Goal: Contribute content

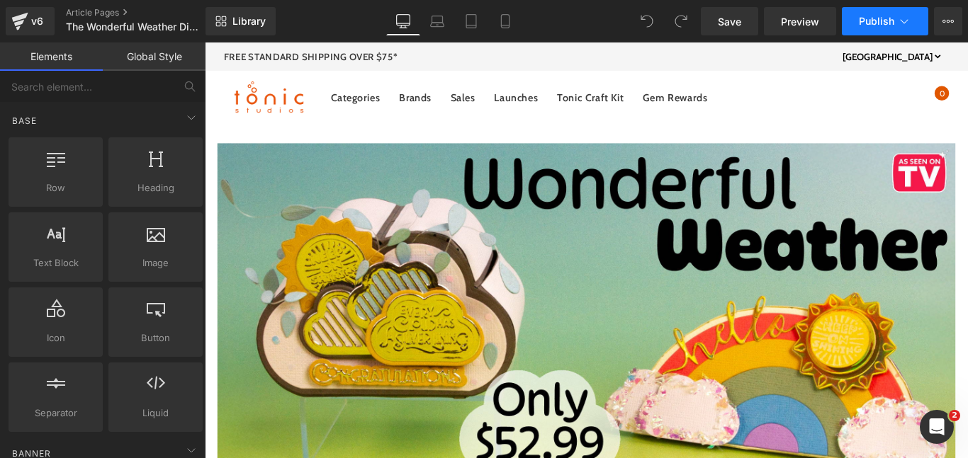
click at [891, 23] on span "Publish" at bounding box center [876, 21] width 35 height 11
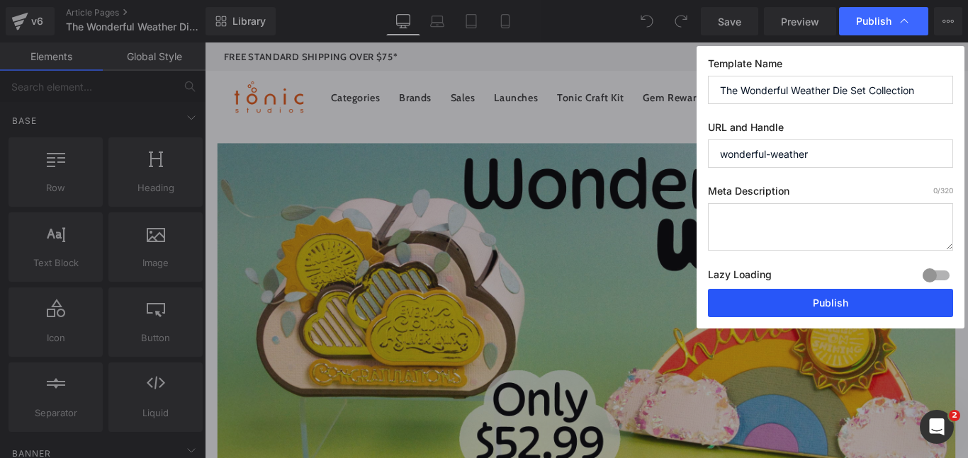
click at [756, 303] on button "Publish" at bounding box center [830, 303] width 245 height 28
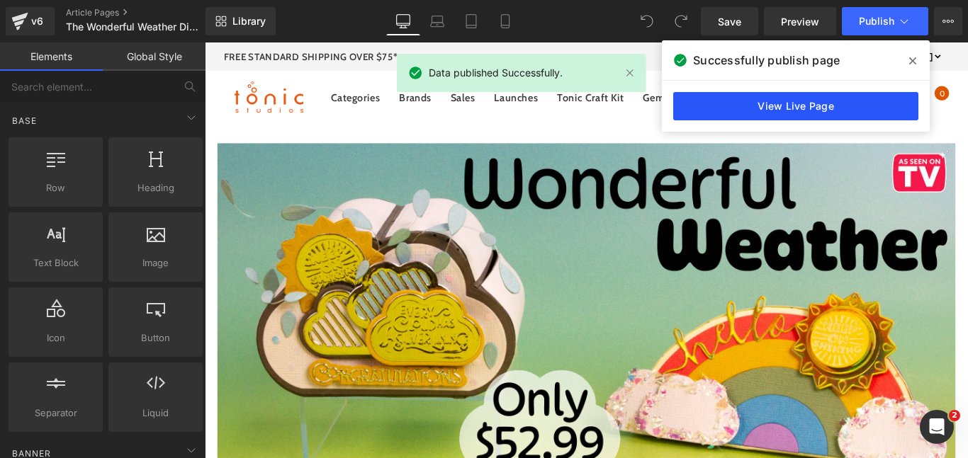
click at [786, 109] on link "View Live Page" at bounding box center [795, 106] width 245 height 28
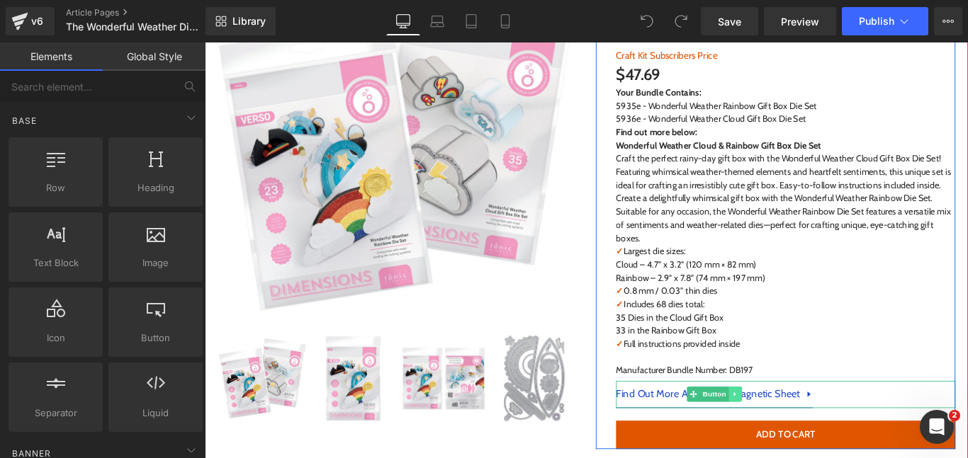
click at [801, 441] on icon at bounding box center [801, 438] width 8 height 9
click at [807, 441] on icon at bounding box center [808, 438] width 8 height 8
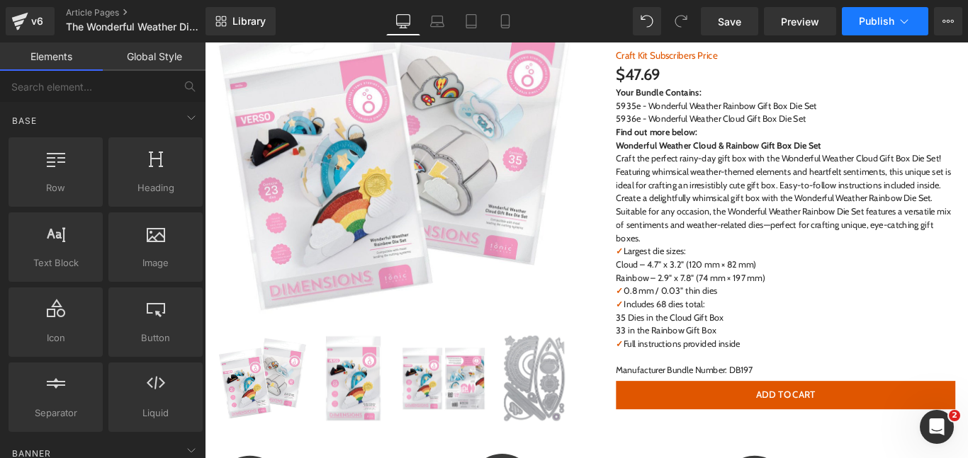
click at [898, 23] on icon at bounding box center [904, 21] width 14 height 14
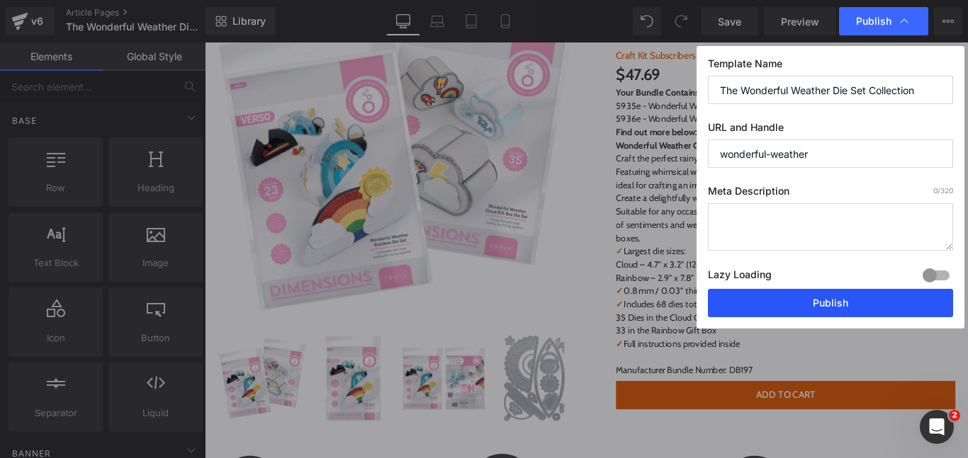
click at [776, 313] on button "Publish" at bounding box center [830, 303] width 245 height 28
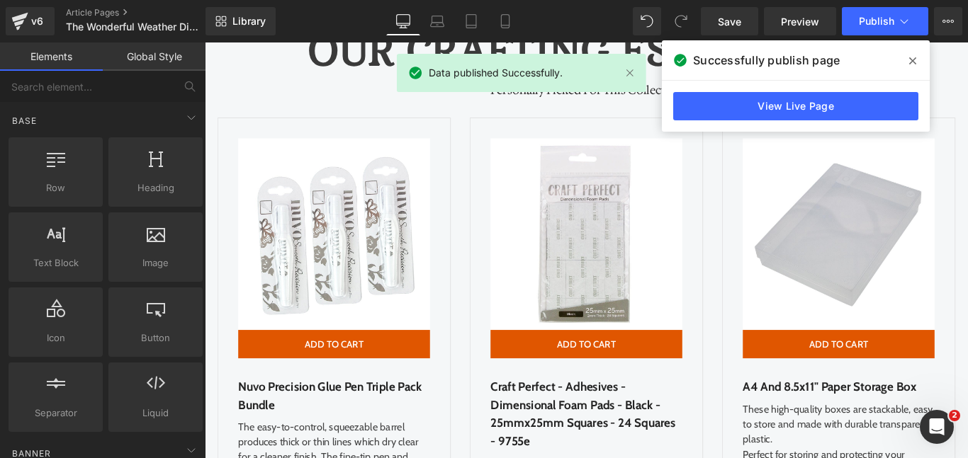
scroll to position [3952, 0]
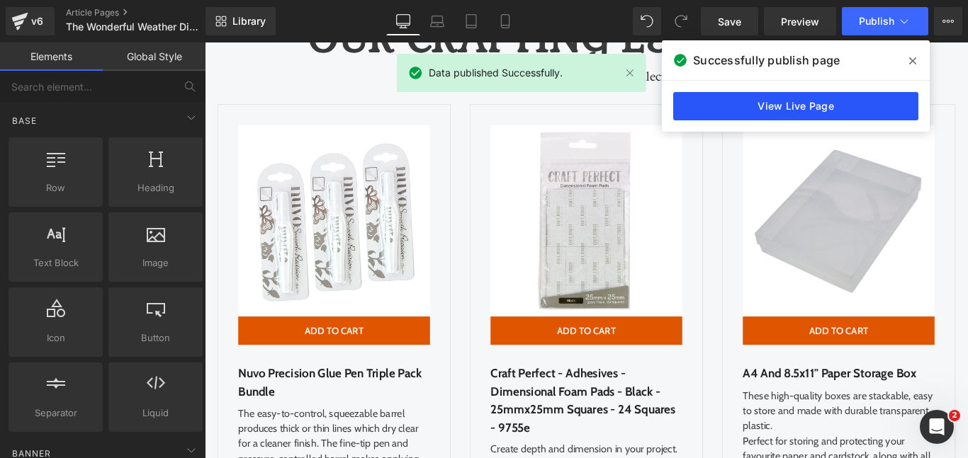
click at [701, 94] on link "View Live Page" at bounding box center [795, 106] width 245 height 28
